Goal: Obtain resource: Download file/media

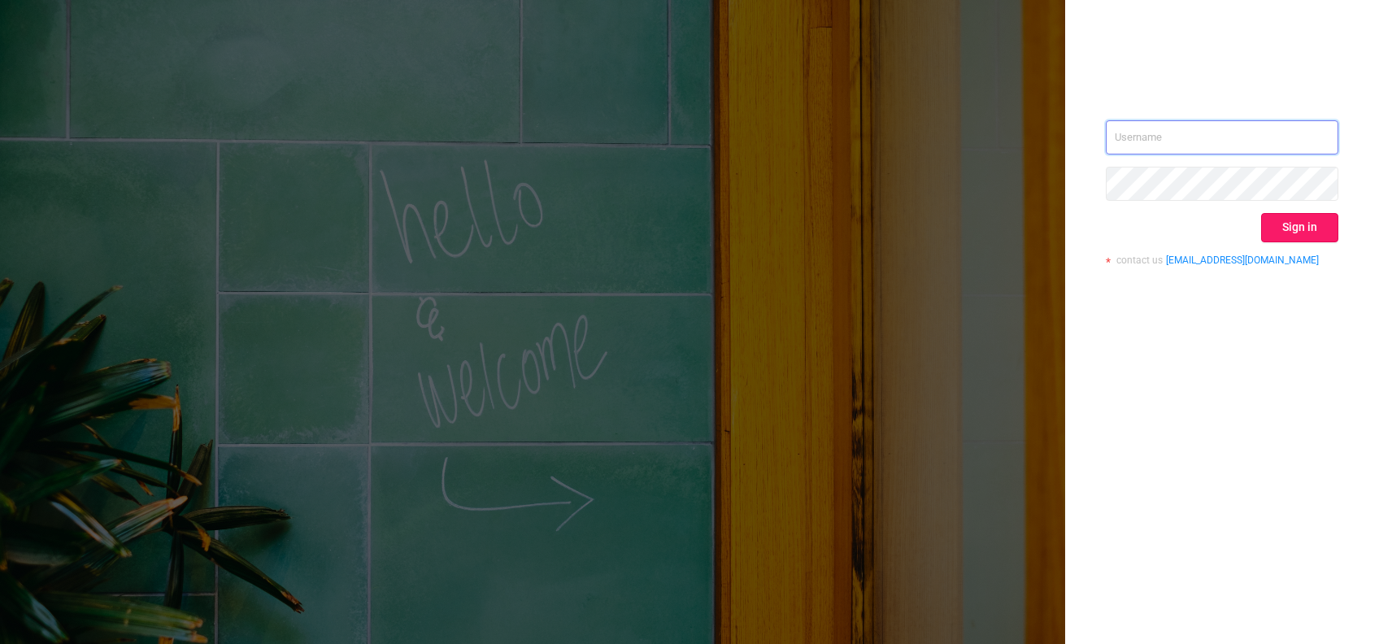
type input "[EMAIL_ADDRESS][DOMAIN_NAME]"
click at [1299, 229] on button "Sign in" at bounding box center [1299, 227] width 77 height 29
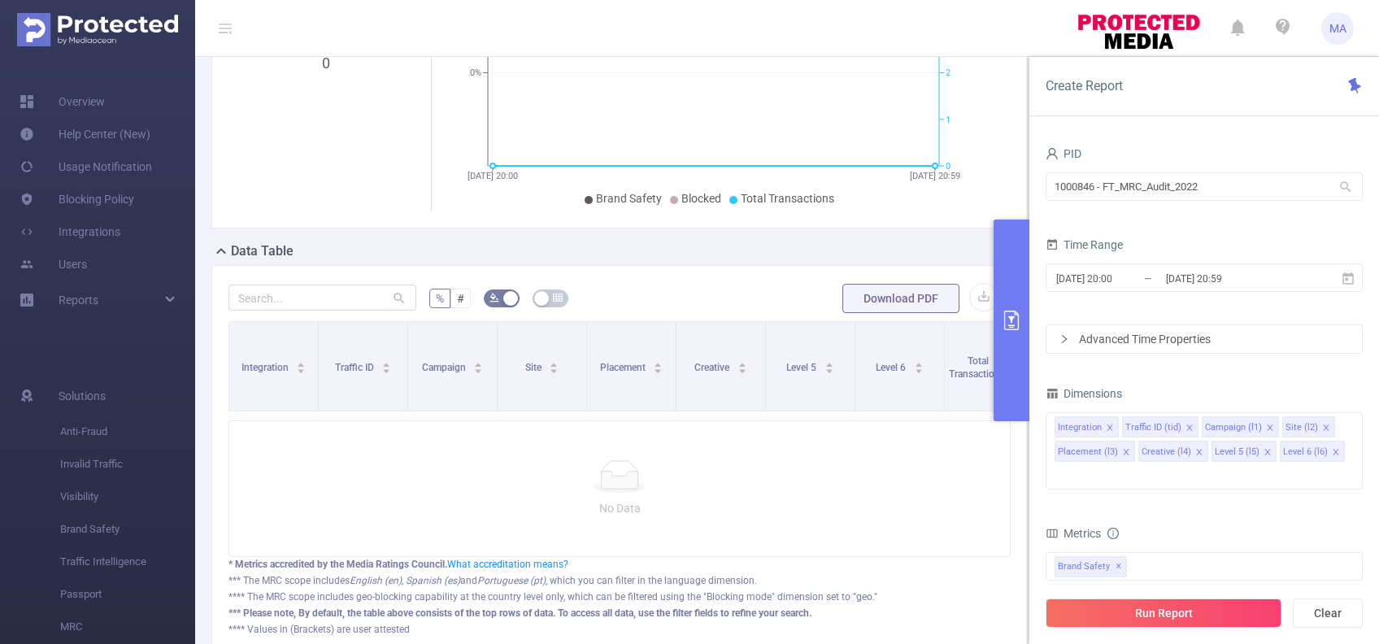
scroll to position [272, 0]
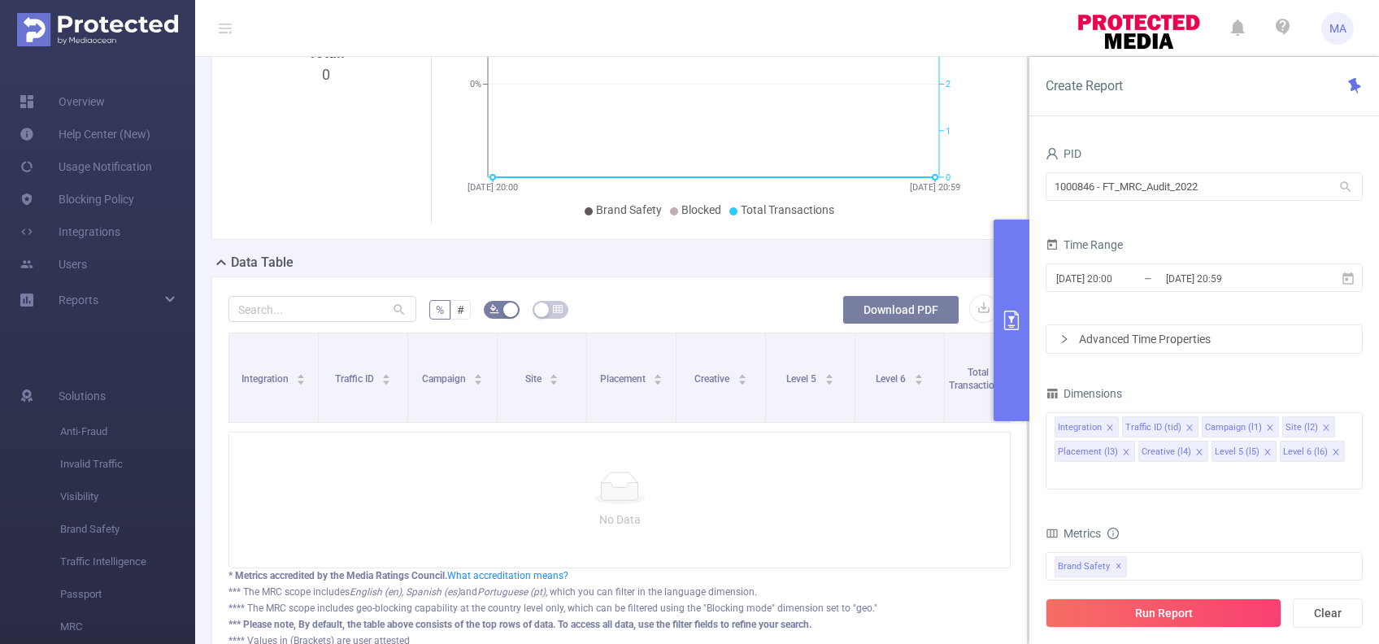
click at [866, 300] on button "Download PDF" at bounding box center [900, 309] width 117 height 29
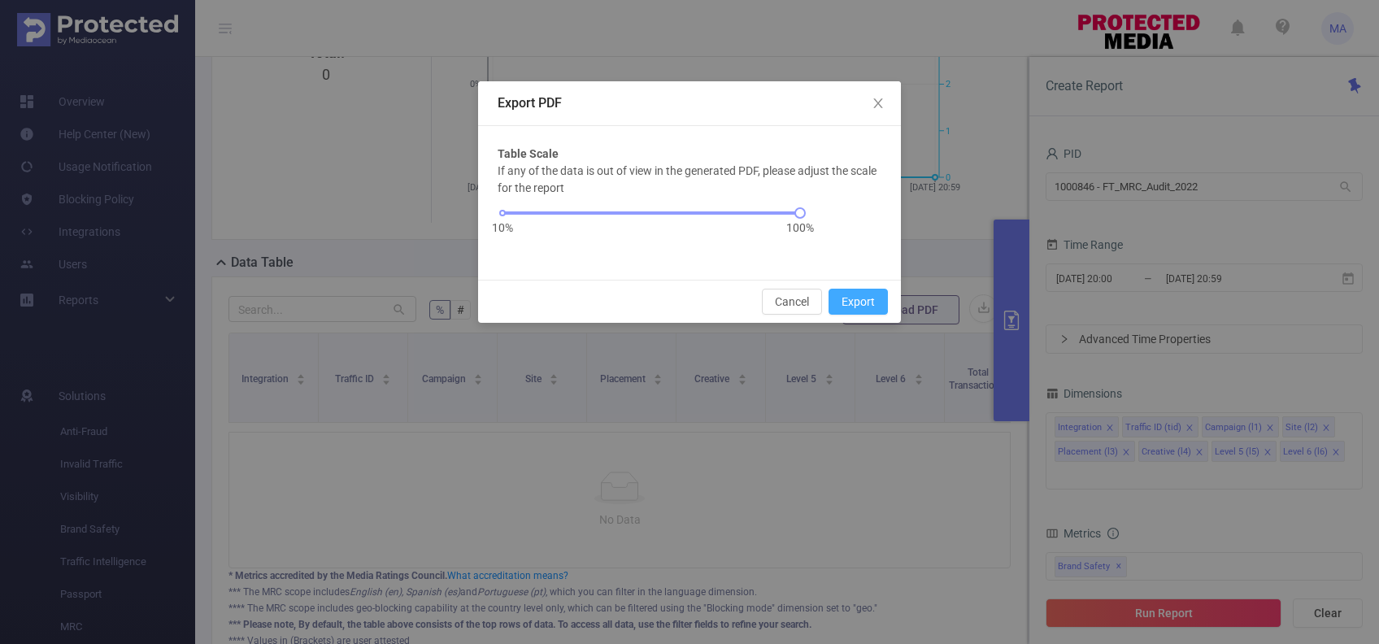
click at [845, 300] on button "Export" at bounding box center [857, 302] width 59 height 26
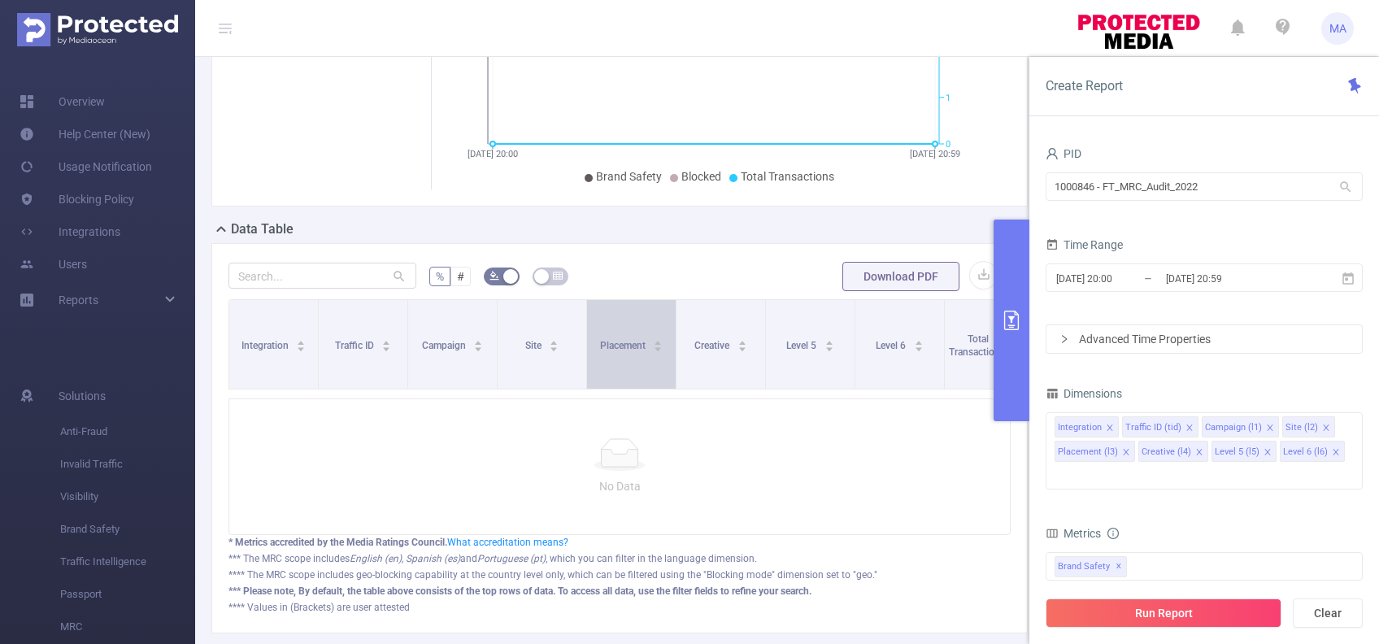
scroll to position [0, 0]
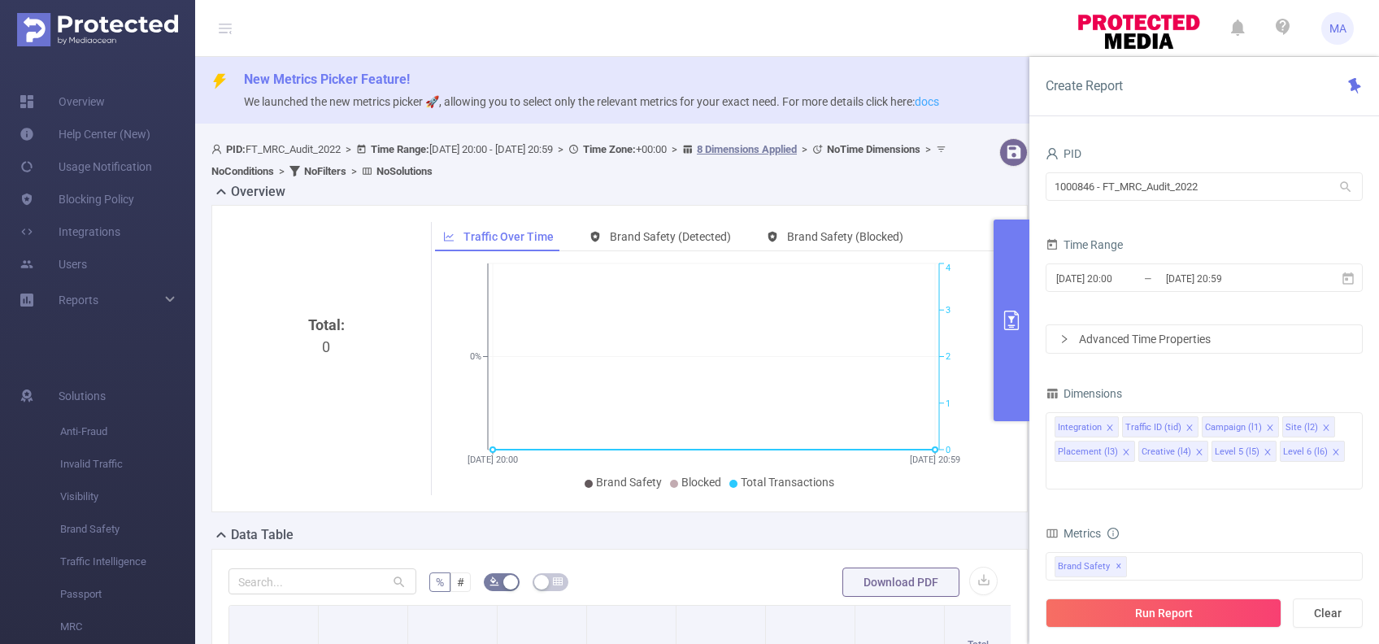
click at [939, 98] on link "docs" at bounding box center [927, 101] width 24 height 13
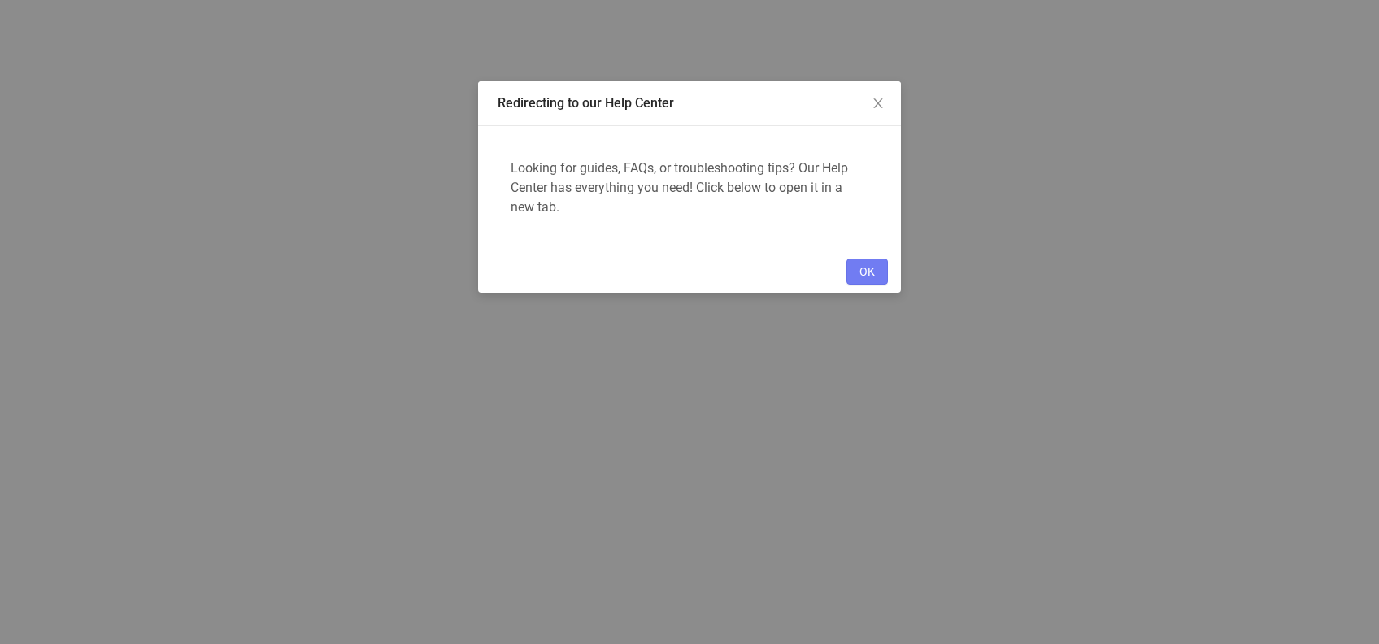
click at [871, 269] on button "OK" at bounding box center [866, 272] width 41 height 26
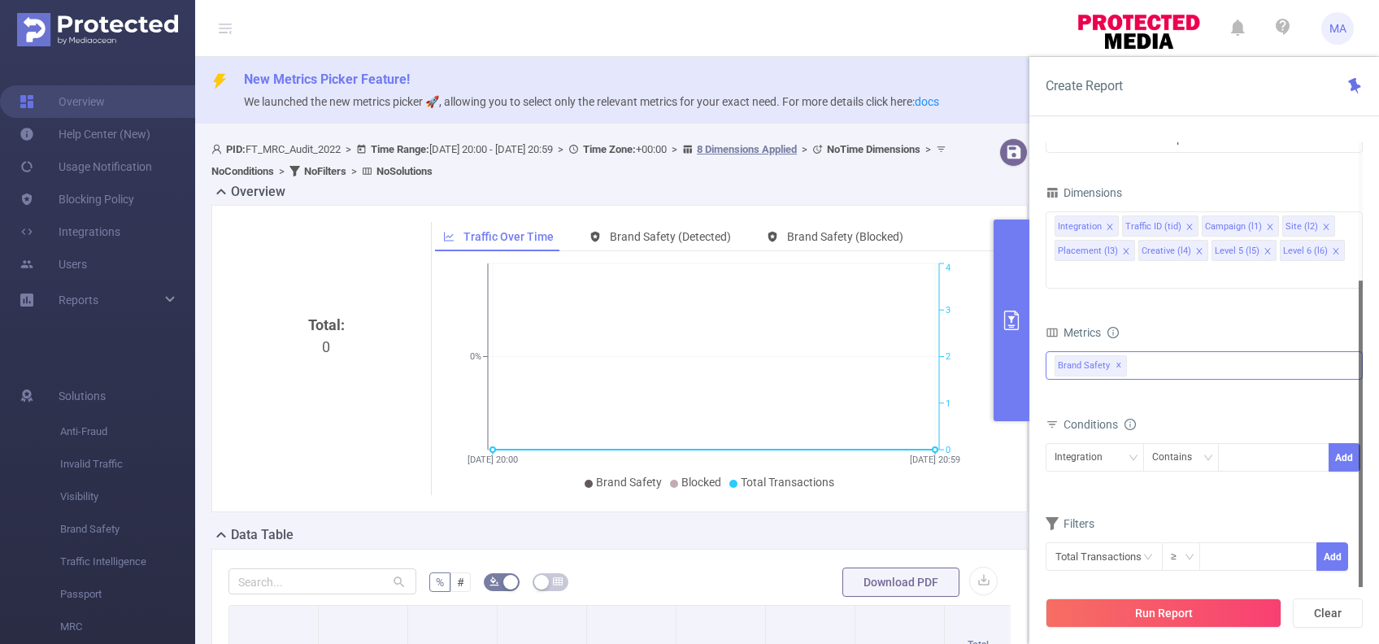
click at [1170, 351] on div "Brand Safety ✕" at bounding box center [1203, 365] width 317 height 28
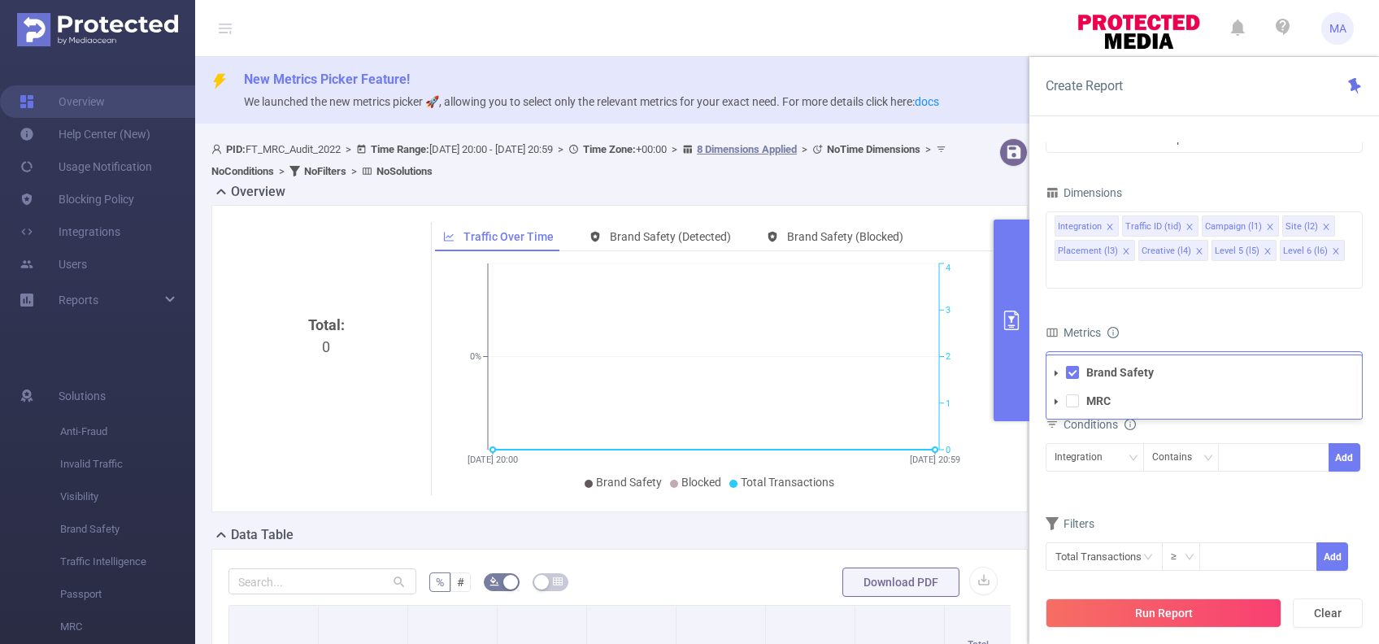
click at [1053, 369] on icon "icon: caret-down" at bounding box center [1056, 373] width 8 height 8
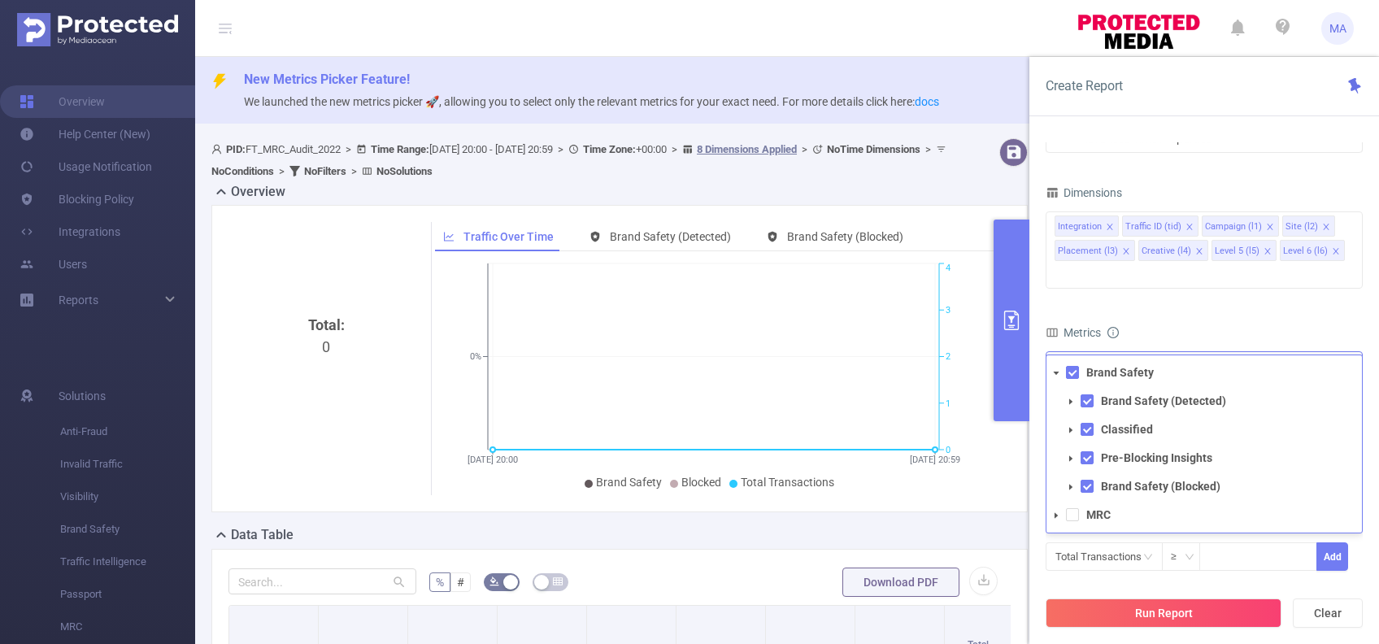
click at [1060, 511] on icon "icon: caret-down" at bounding box center [1056, 515] width 8 height 8
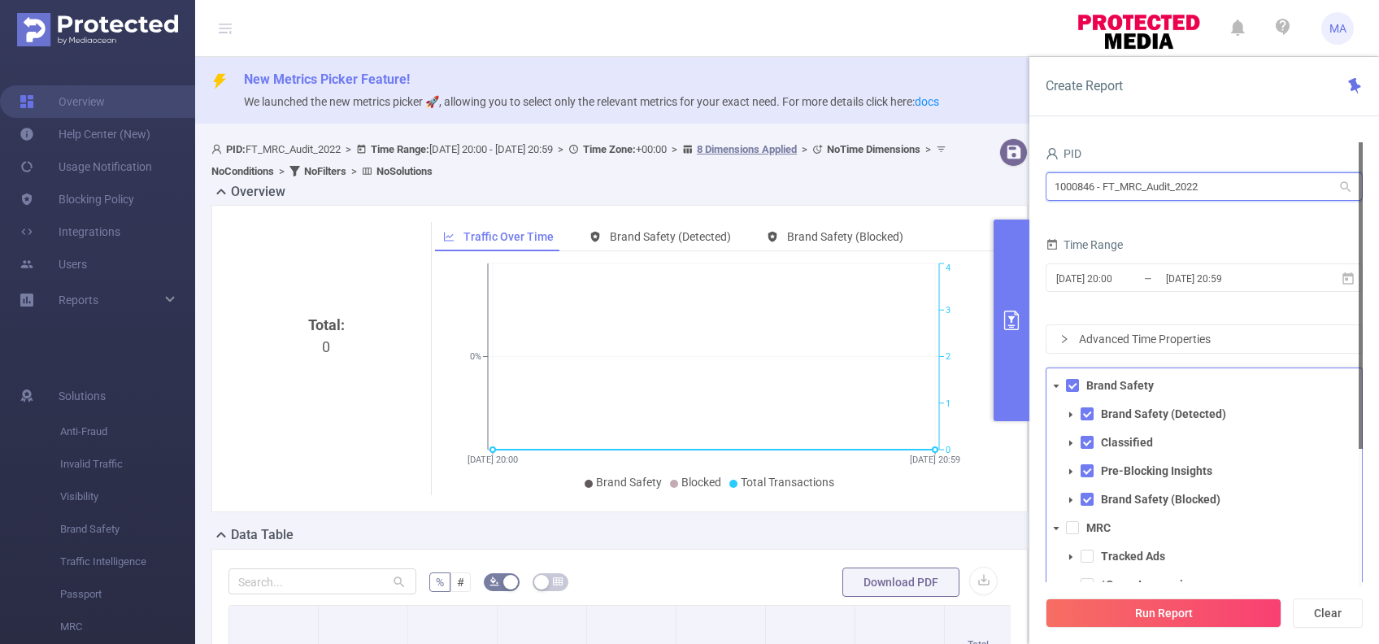
click at [1207, 180] on input "1000846 - FT_MRC_Audit_2022" at bounding box center [1203, 186] width 317 height 28
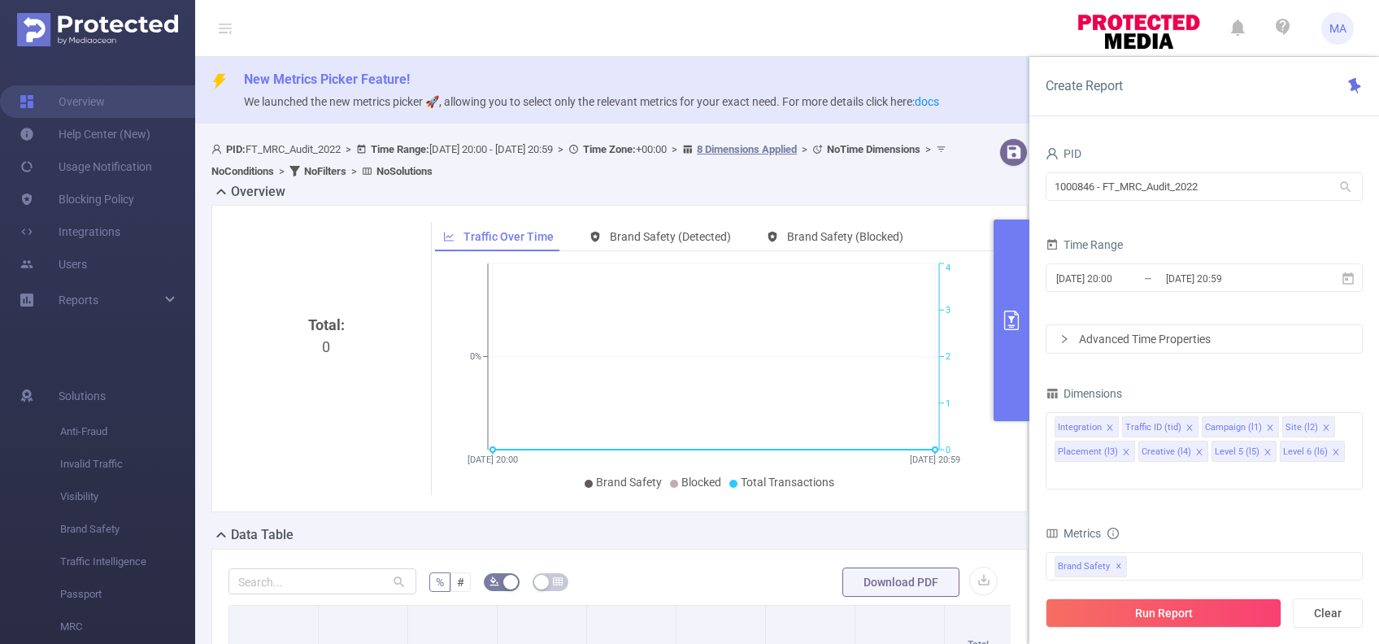
click at [1171, 137] on div "PID 1000846 - FT_MRC_Audit_2022 1000846 - FT_MRC_Audit_2022 Time Range 2025-08-…" at bounding box center [1204, 399] width 350 height 546
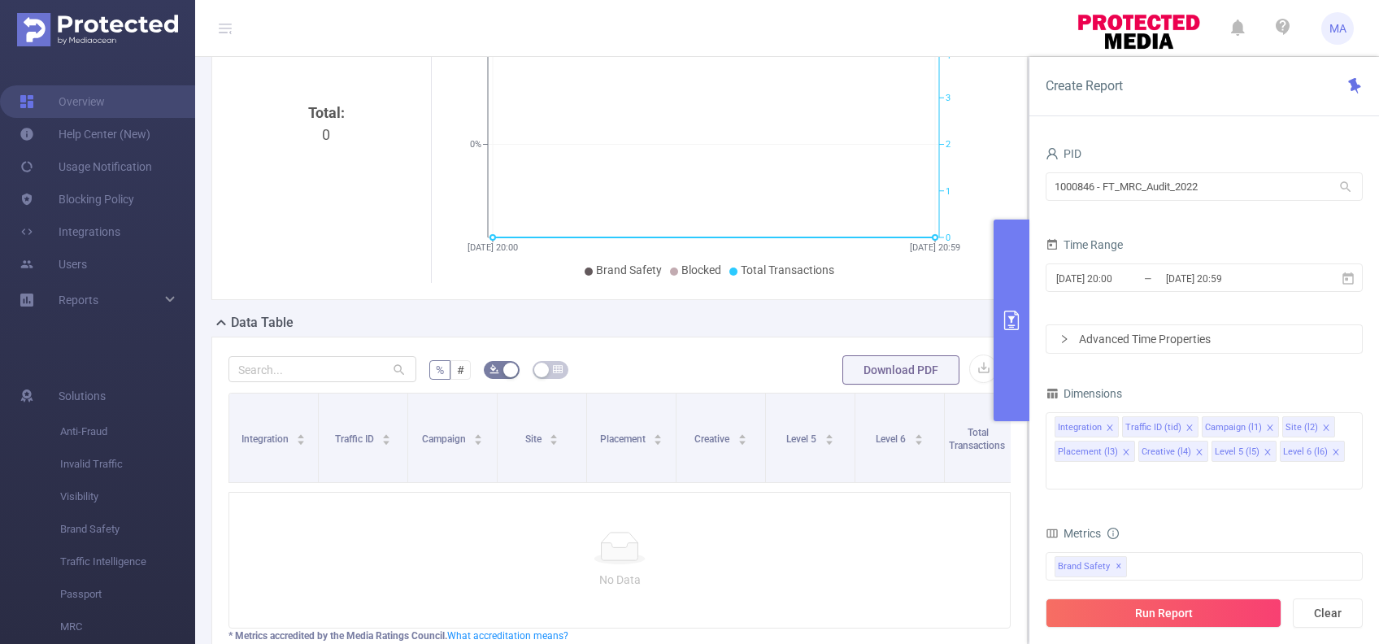
scroll to position [223, 0]
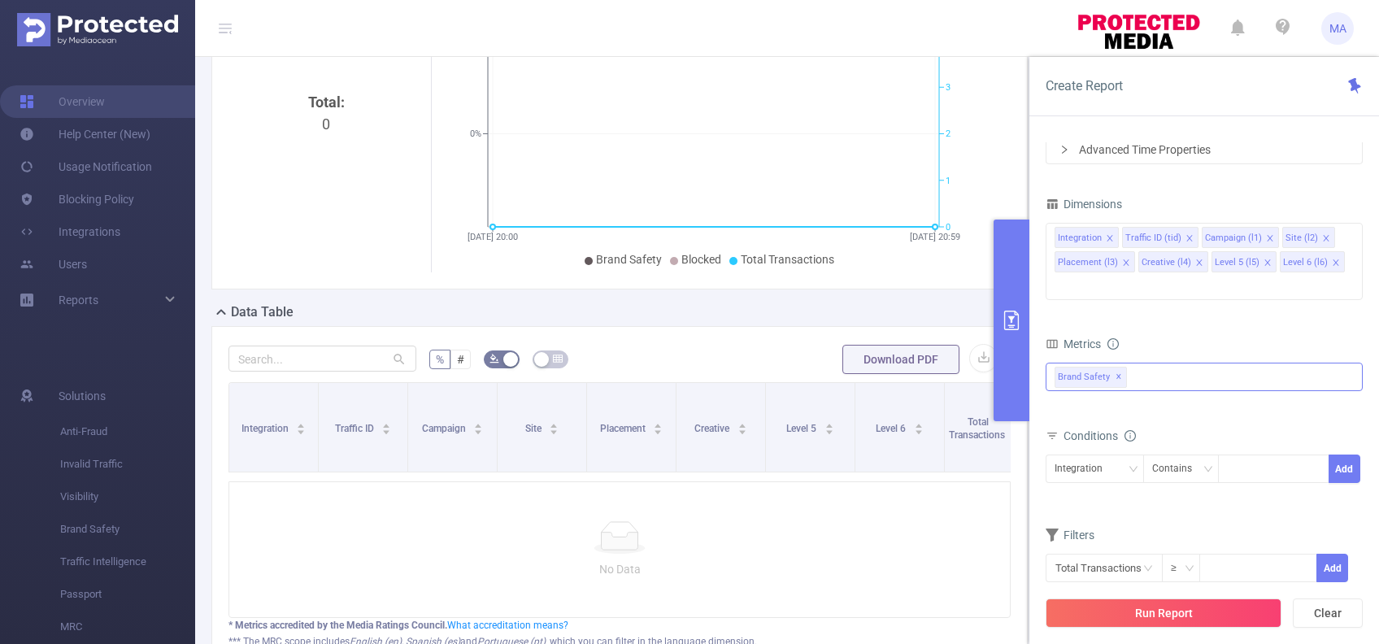
click at [1163, 363] on div "Brand Safety ✕ Brand Safety Brand Safety (Detected) Classified Pre-Blocking Ins…" at bounding box center [1203, 377] width 317 height 28
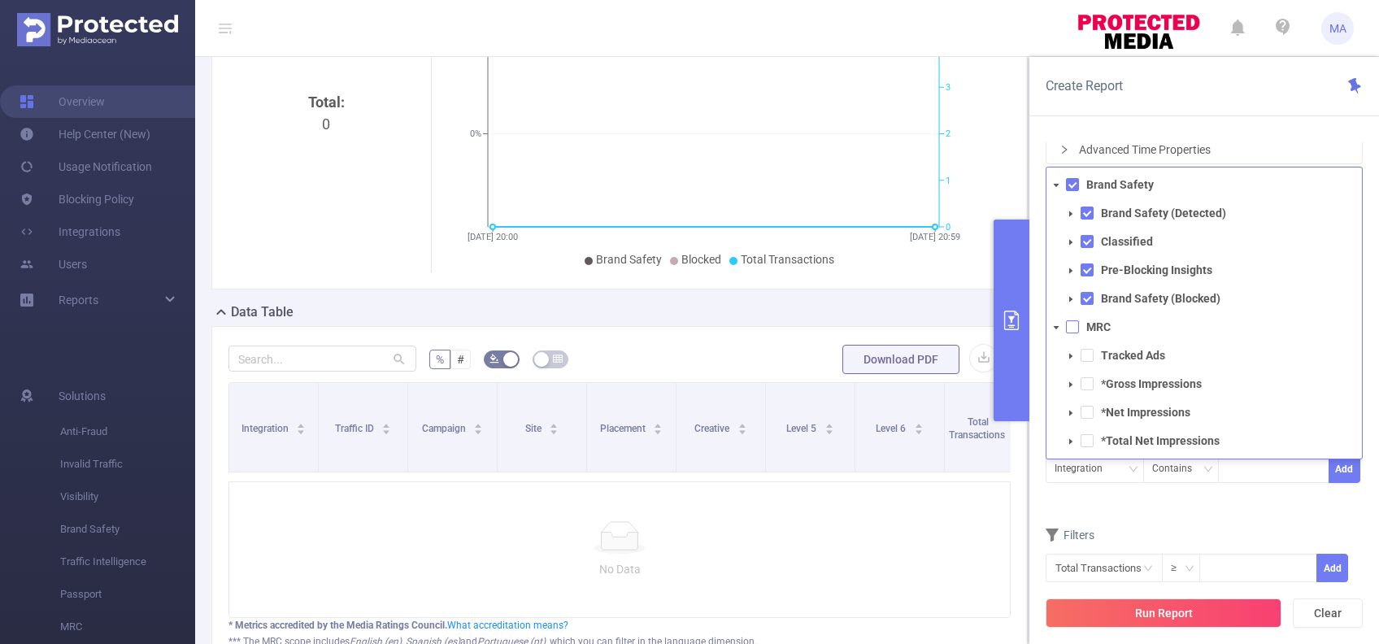
click at [1078, 320] on span at bounding box center [1072, 326] width 13 height 13
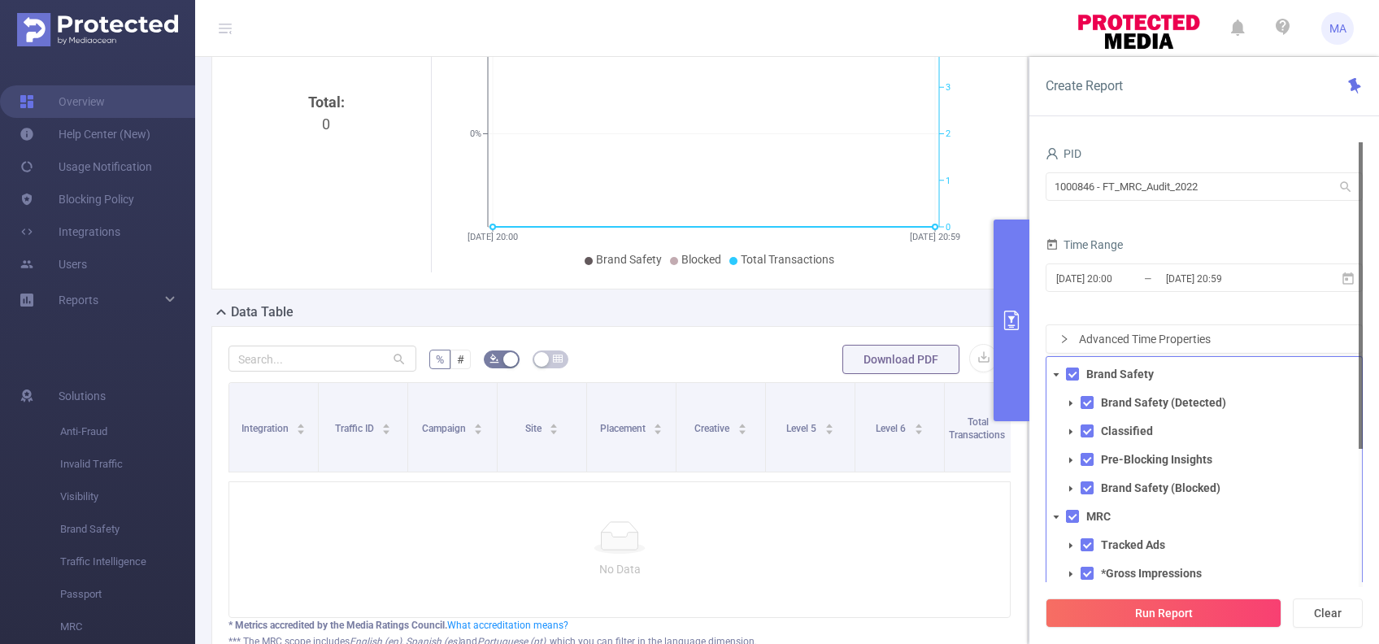
click at [1155, 218] on form "PID 1000846 - FT_MRC_Audit_2022 1000846 - FT_MRC_Audit_2022 Time Range 2025-08-…" at bounding box center [1203, 247] width 317 height 211
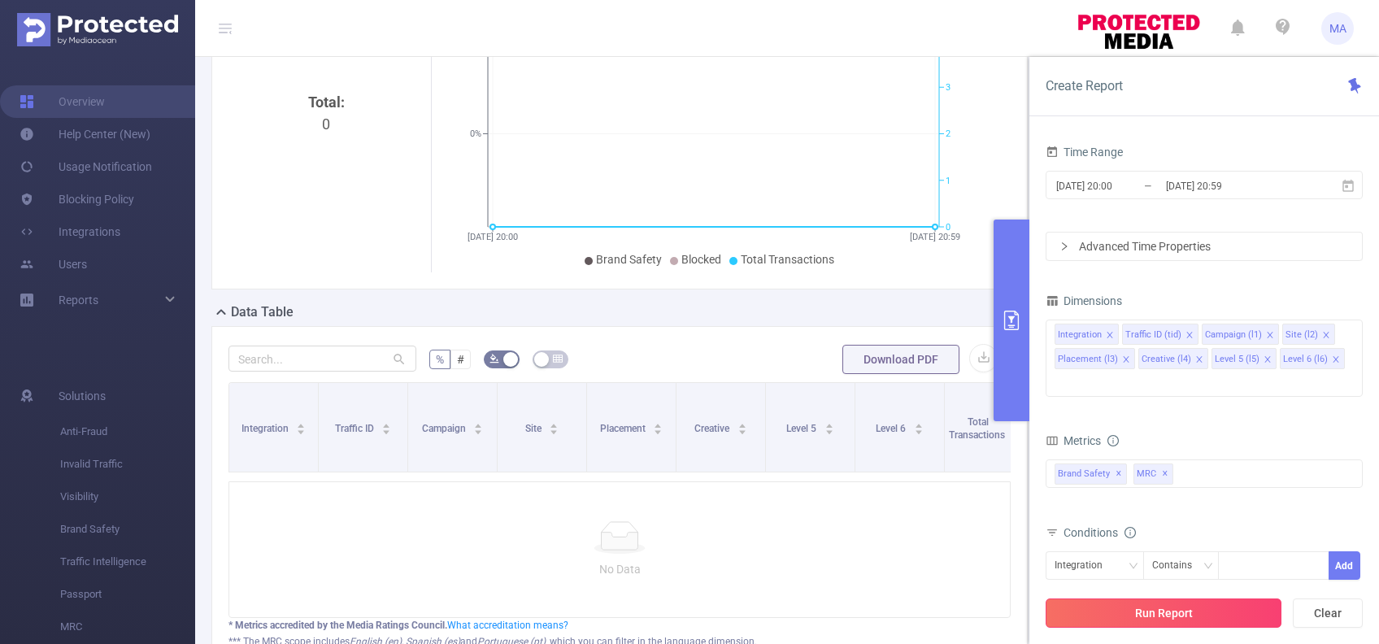
click at [1200, 607] on button "Run Report" at bounding box center [1163, 612] width 236 height 29
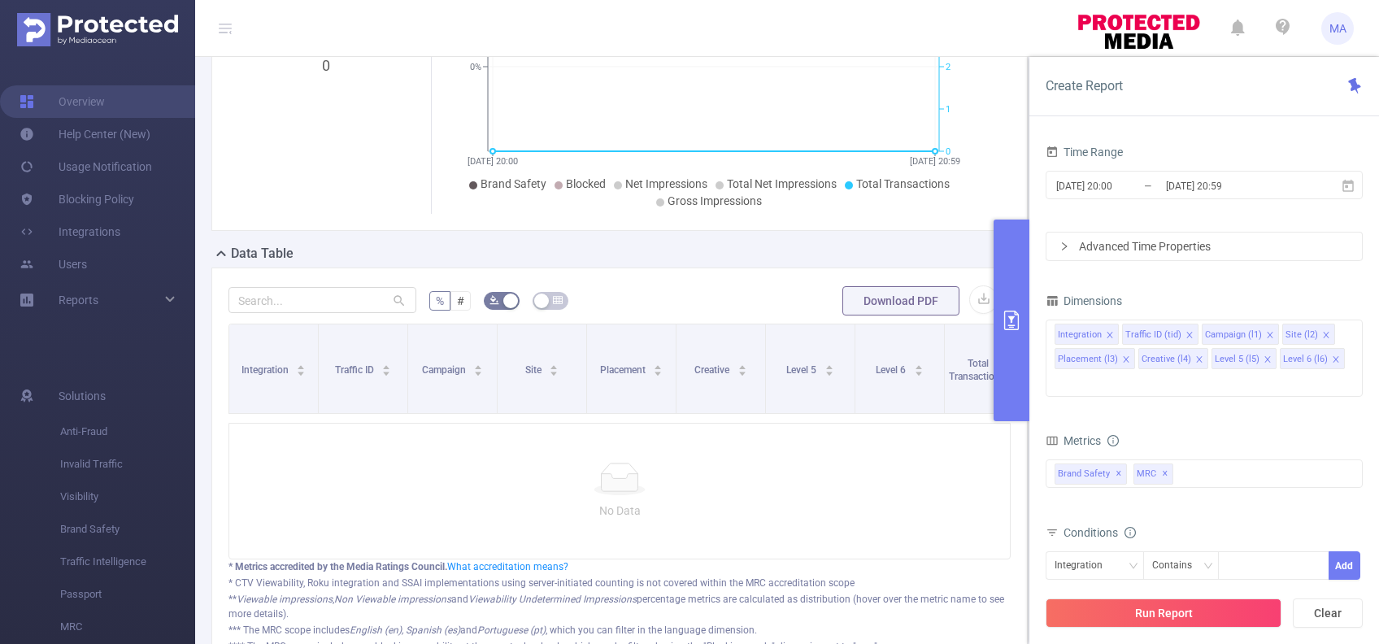
scroll to position [283, 0]
click at [1353, 180] on icon at bounding box center [1347, 185] width 11 height 12
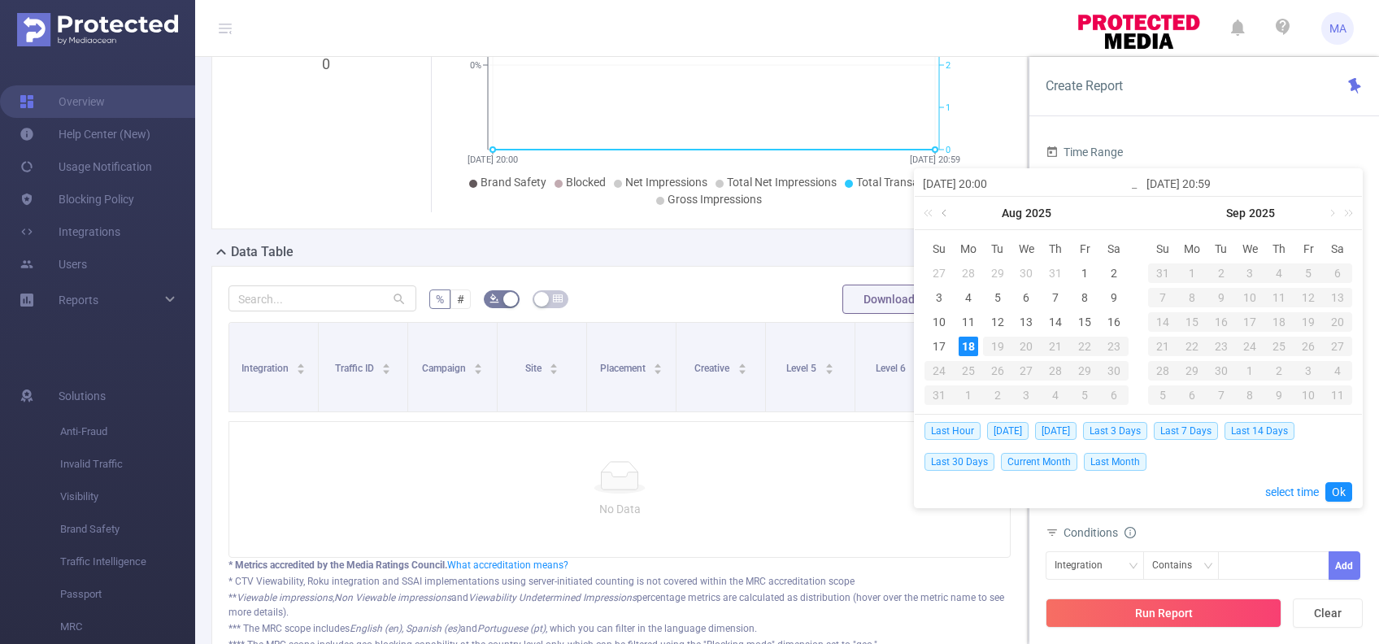
click at [945, 214] on link at bounding box center [945, 213] width 15 height 33
click at [999, 272] on div "1" at bounding box center [998, 273] width 20 height 20
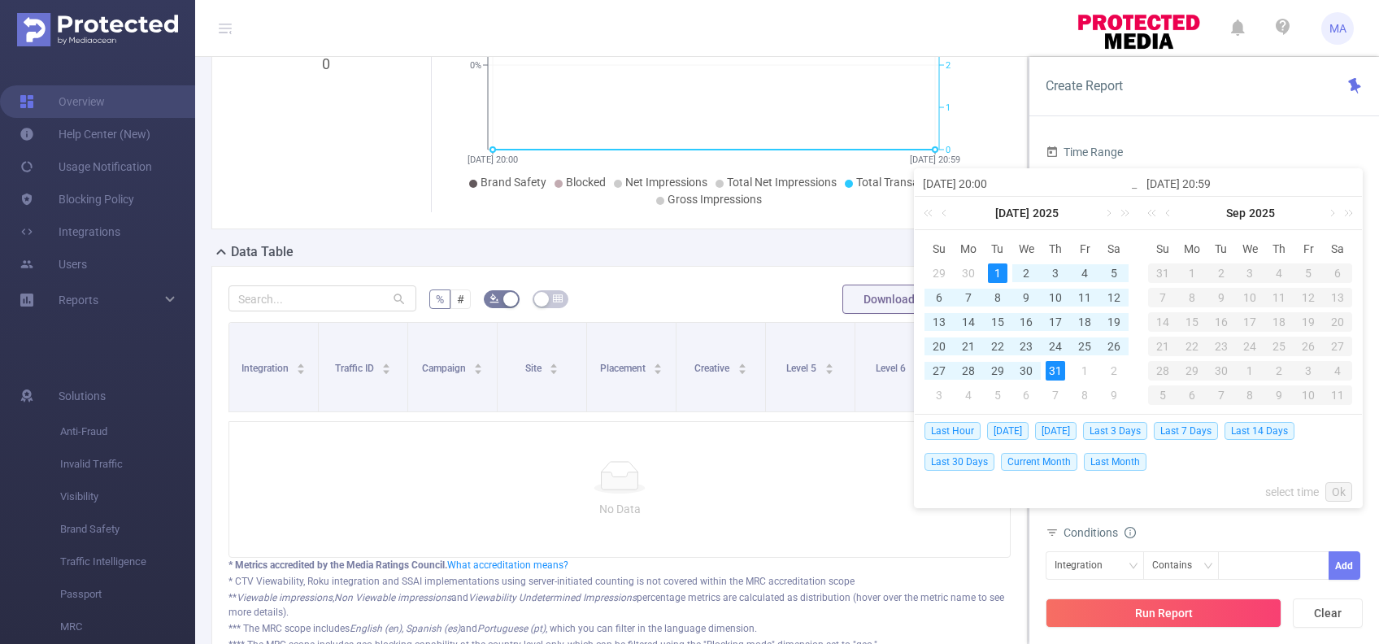
click at [1055, 372] on div "31" at bounding box center [1055, 371] width 20 height 20
type input "2025-07-01 20:00"
type input "2025-07-31 20:59"
type input "2025-07-01 20:00"
type input "2025-07-31 20:59"
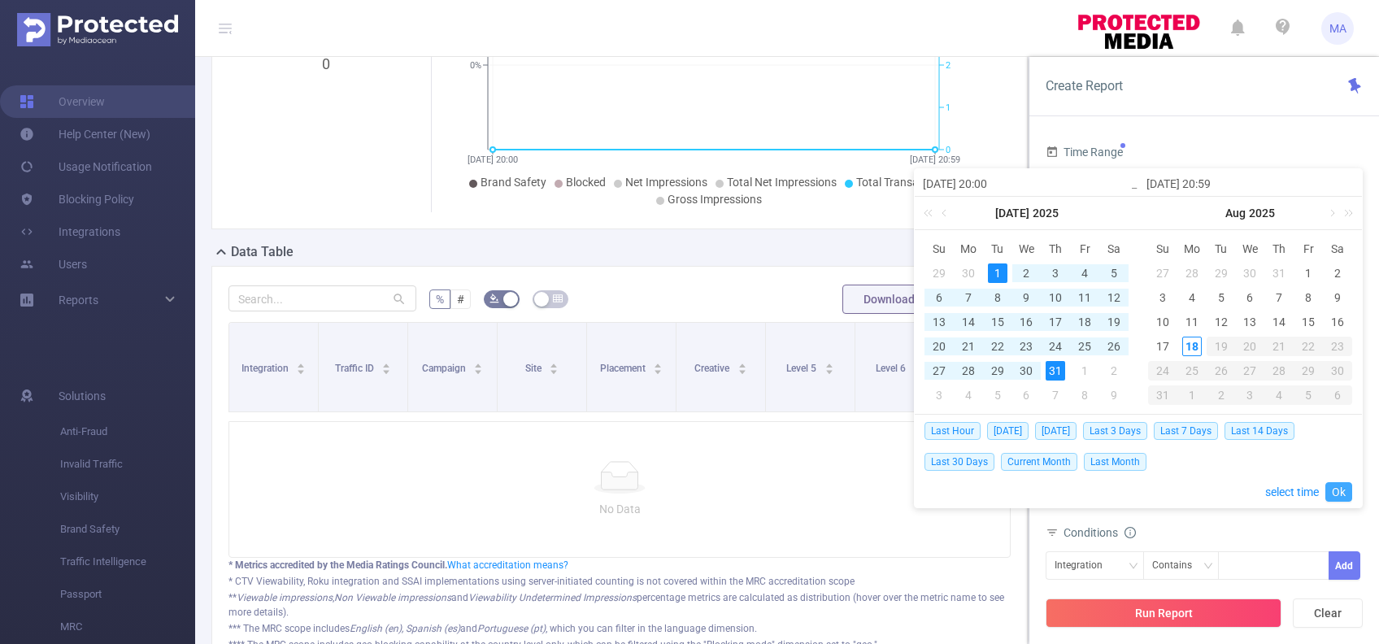
click at [1333, 492] on link "Ok" at bounding box center [1338, 492] width 27 height 20
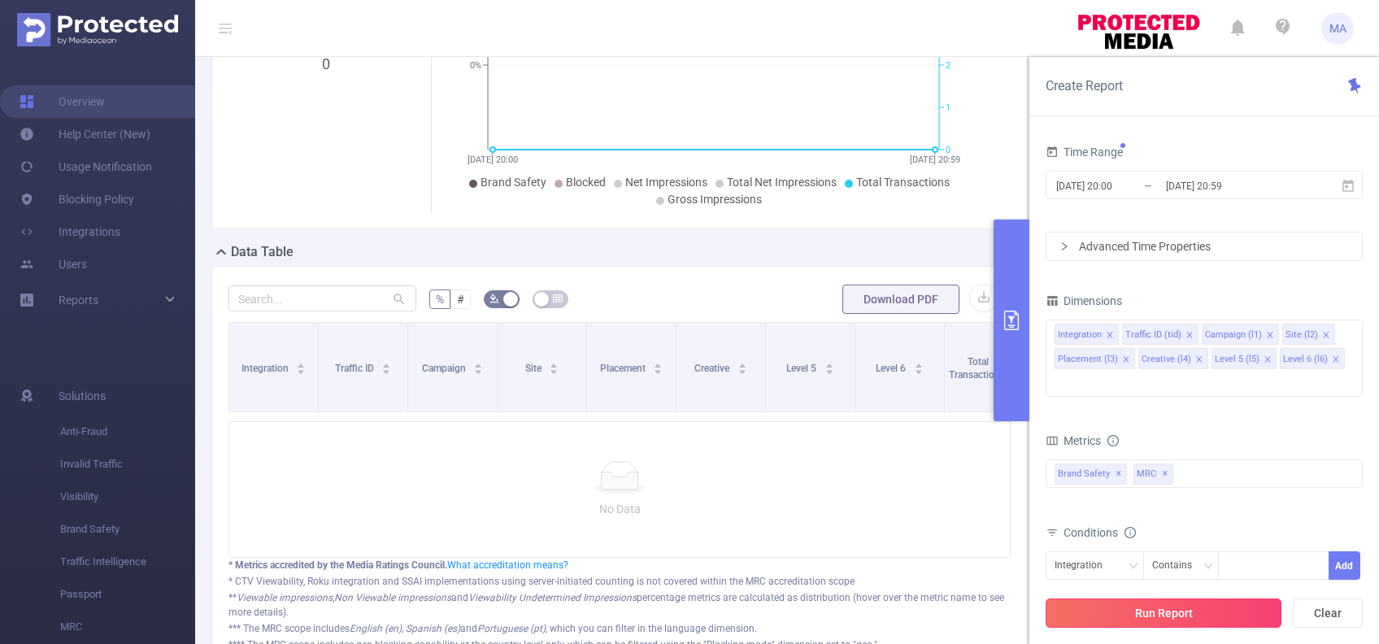
click at [1157, 607] on button "Run Report" at bounding box center [1163, 612] width 236 height 29
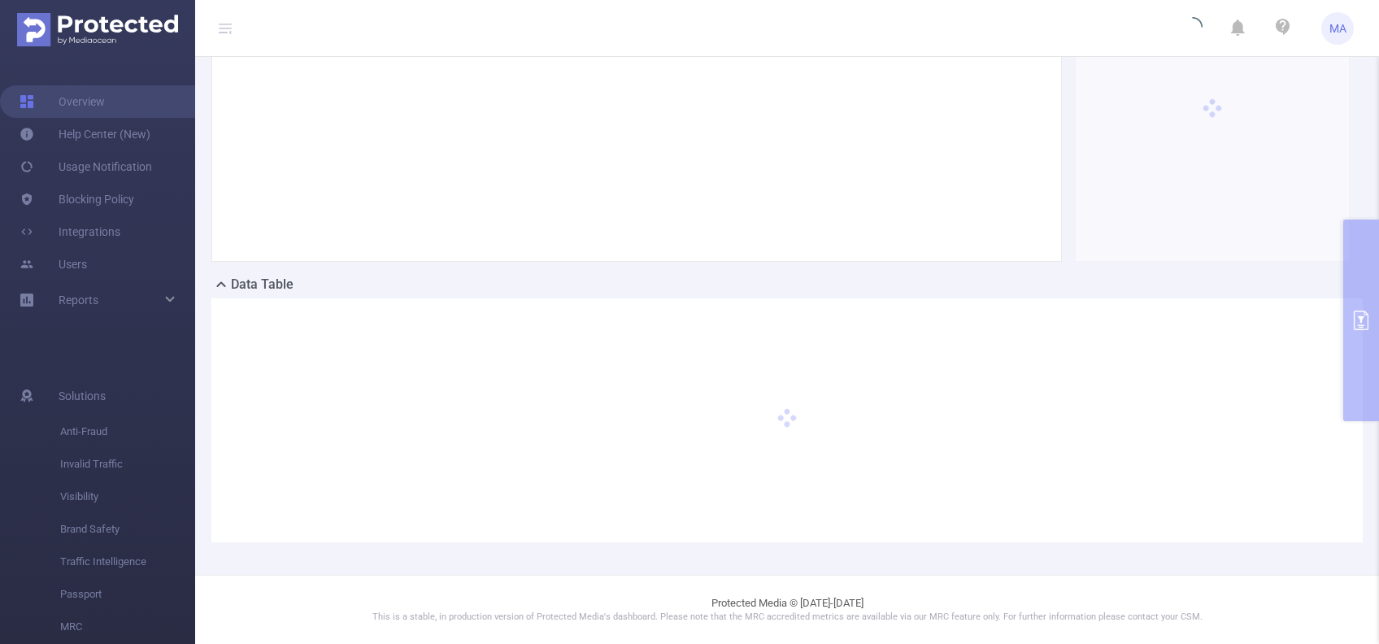
scroll to position [249, 0]
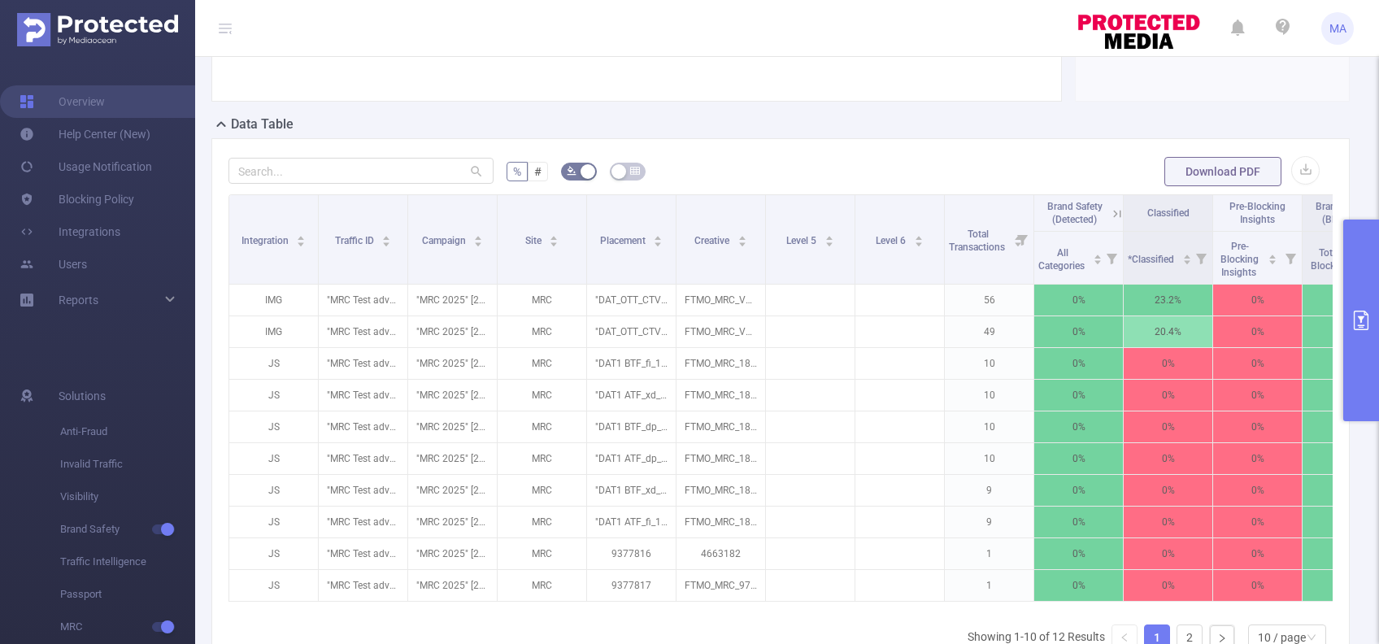
scroll to position [410, 0]
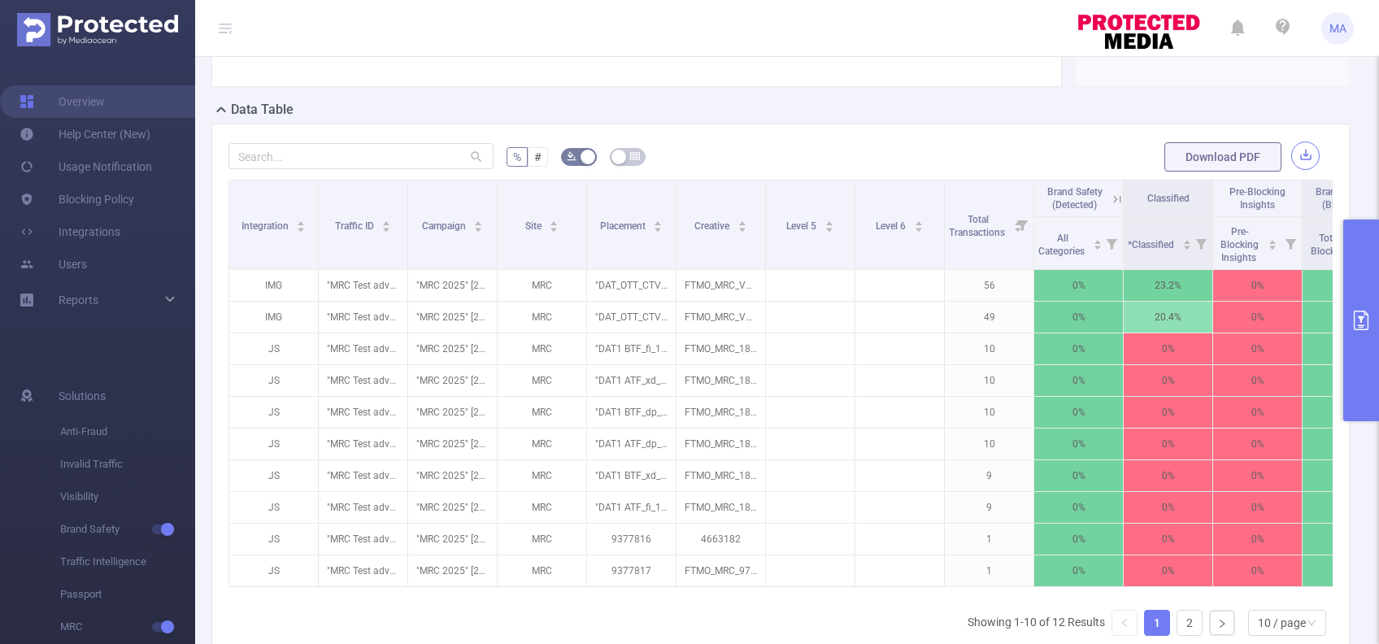
click at [1291, 170] on button "button" at bounding box center [1305, 155] width 28 height 28
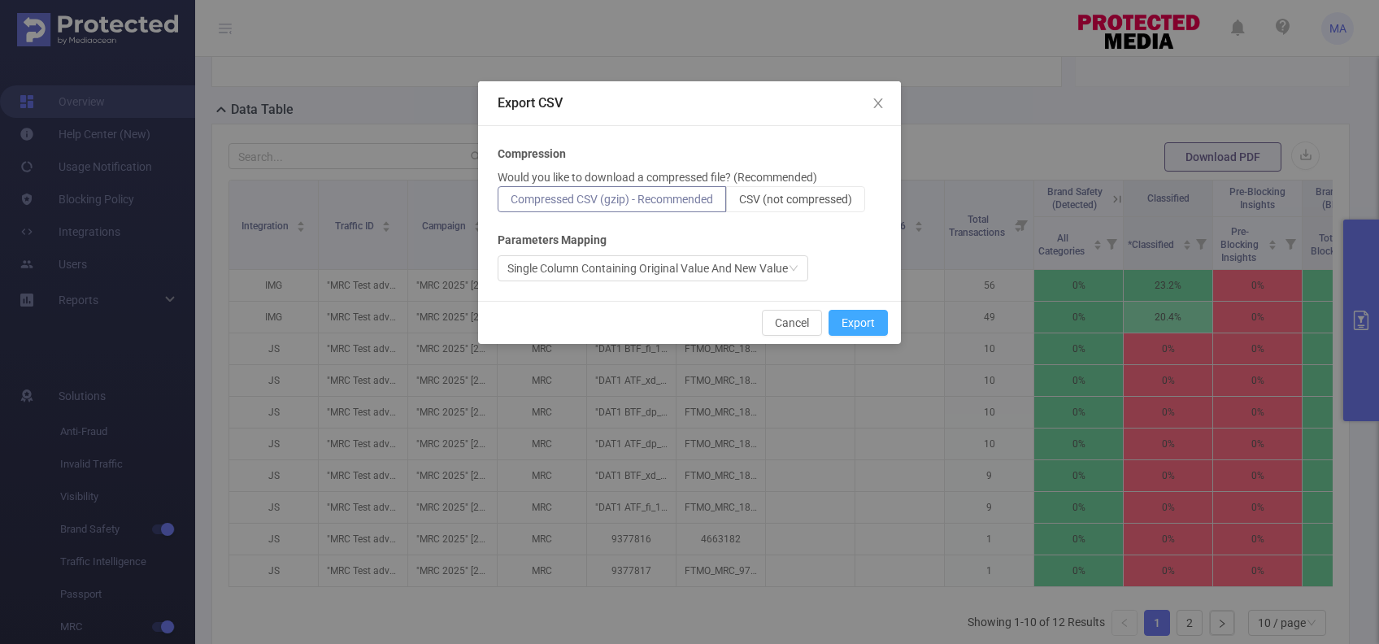
click at [851, 325] on button "Export" at bounding box center [857, 323] width 59 height 26
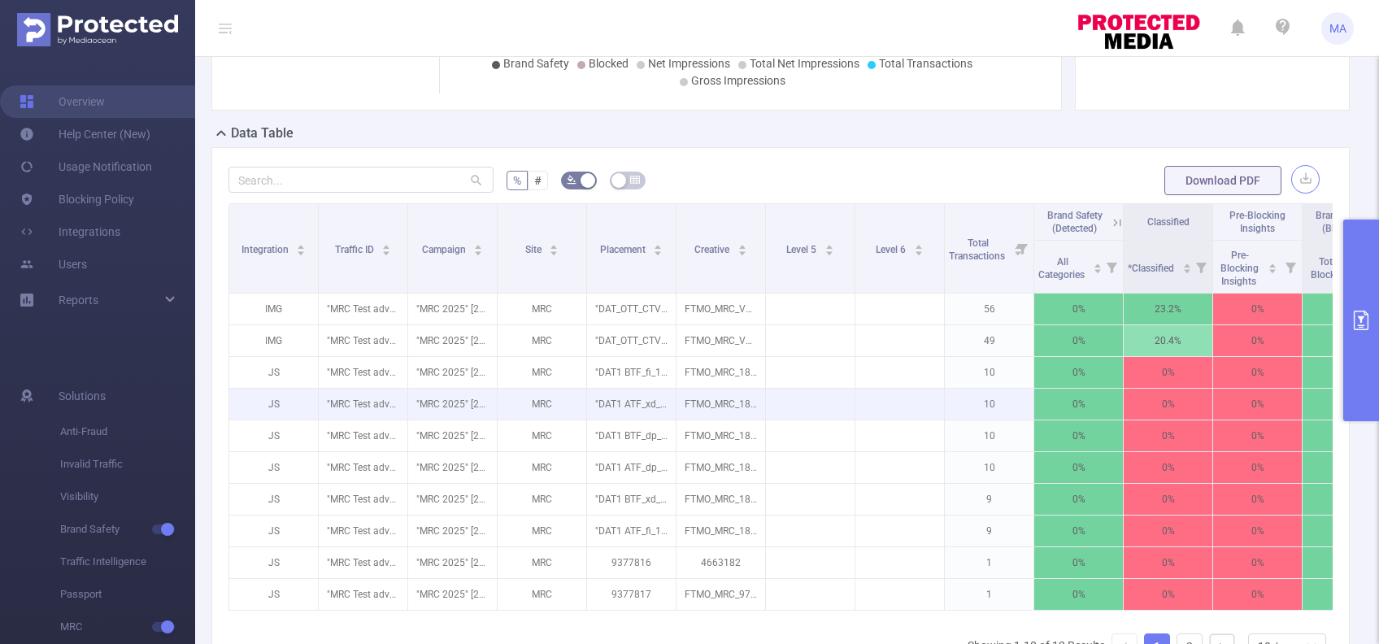
scroll to position [384, 0]
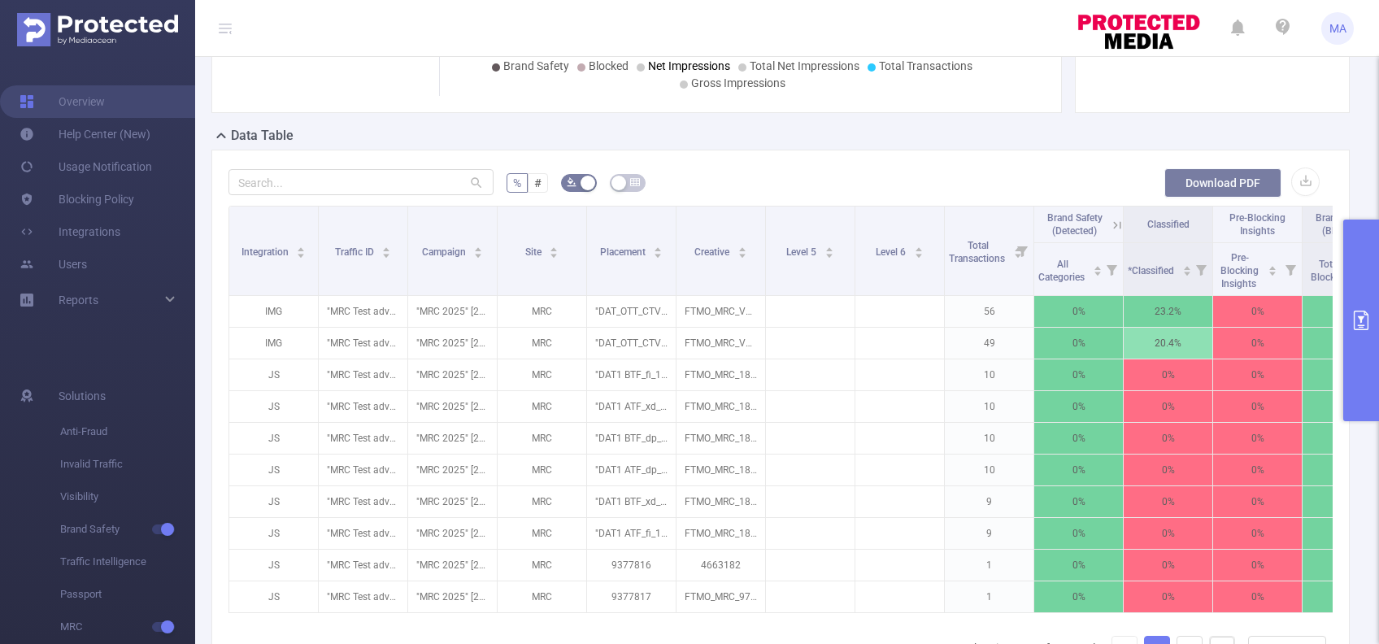
click at [1174, 186] on button "Download PDF" at bounding box center [1222, 182] width 117 height 29
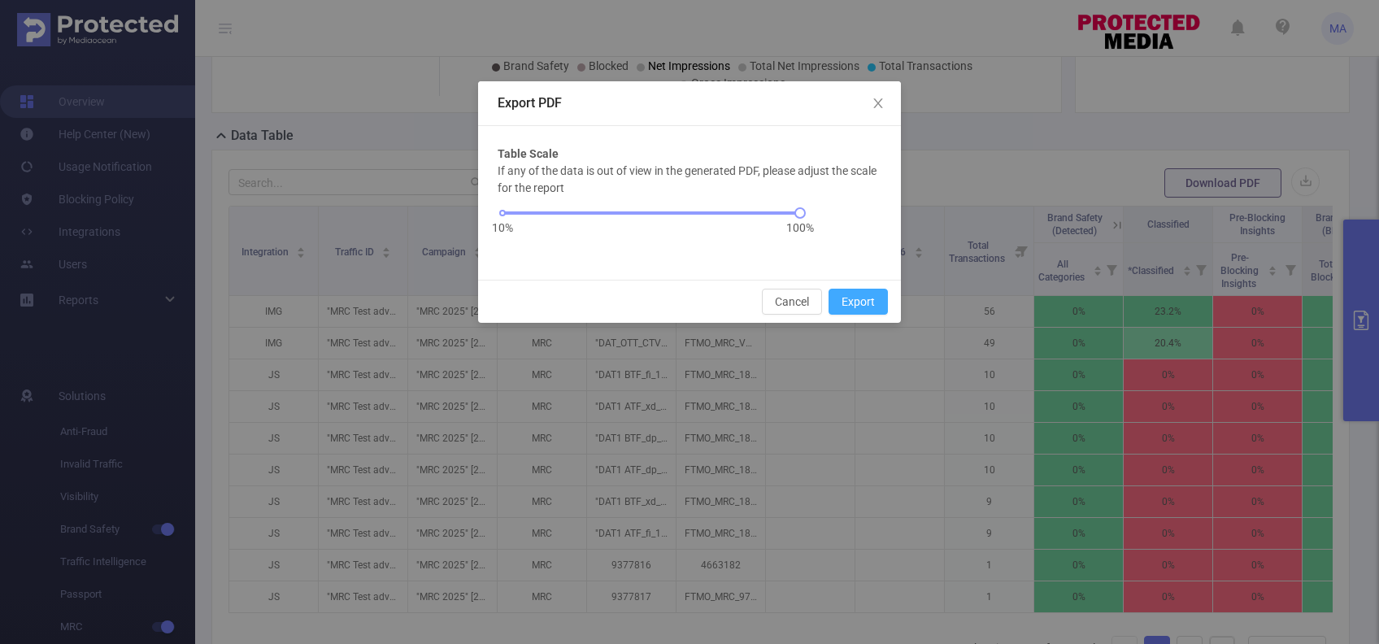
click at [864, 297] on button "Export" at bounding box center [857, 302] width 59 height 26
